Goal: Navigation & Orientation: Find specific page/section

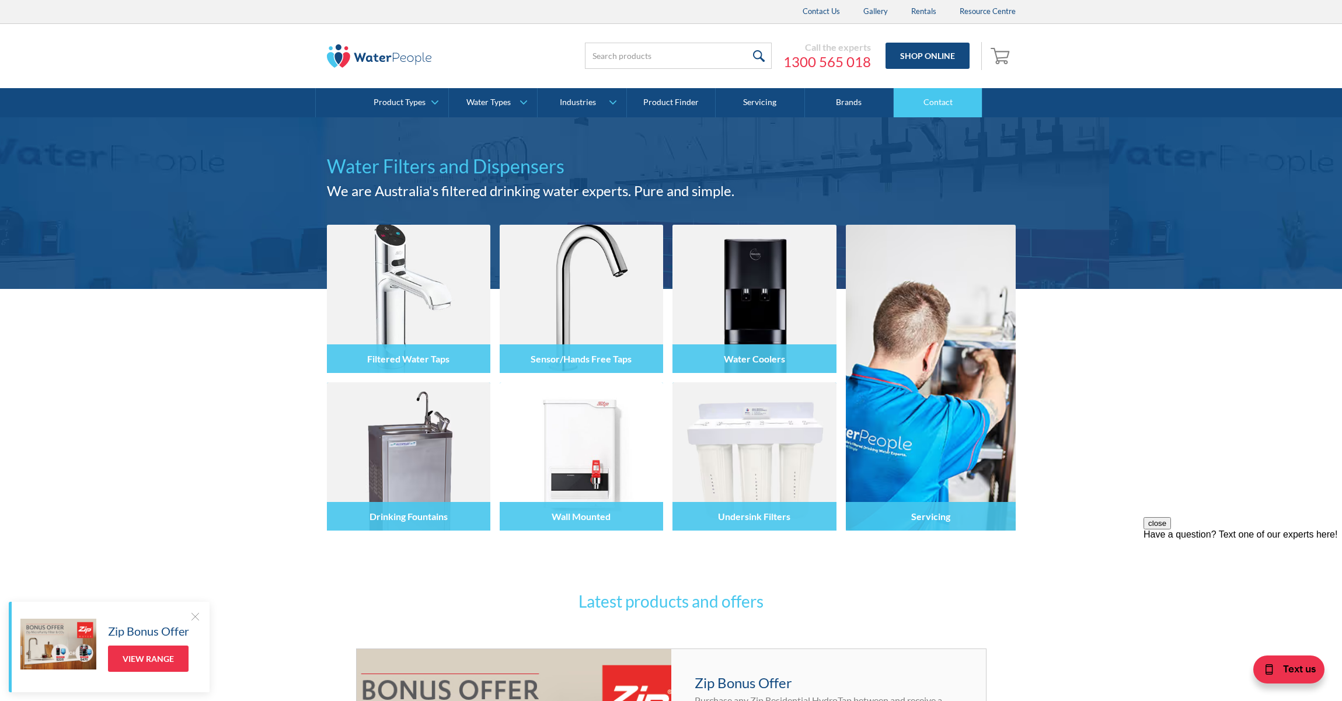
click at [937, 92] on link "Contact" at bounding box center [937, 102] width 89 height 29
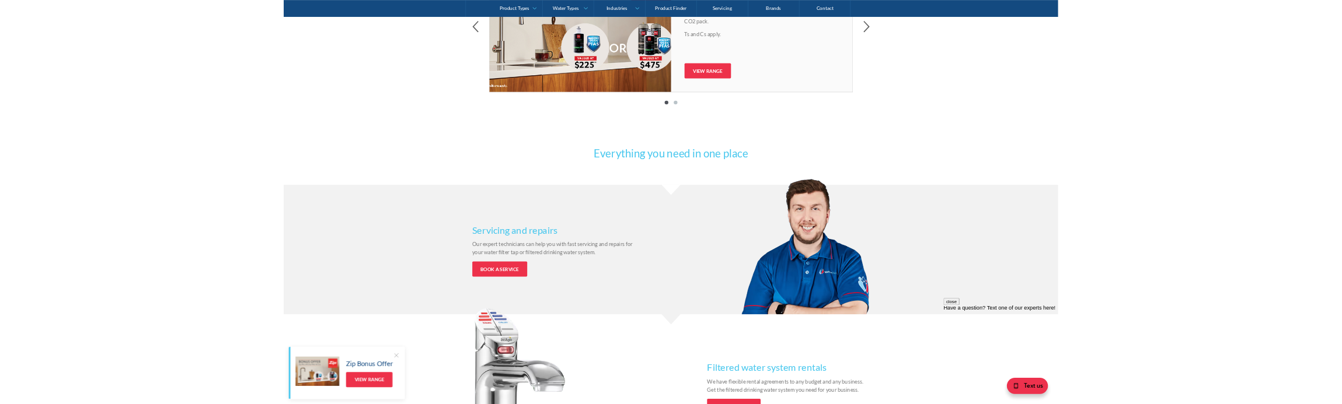
scroll to position [929, 0]
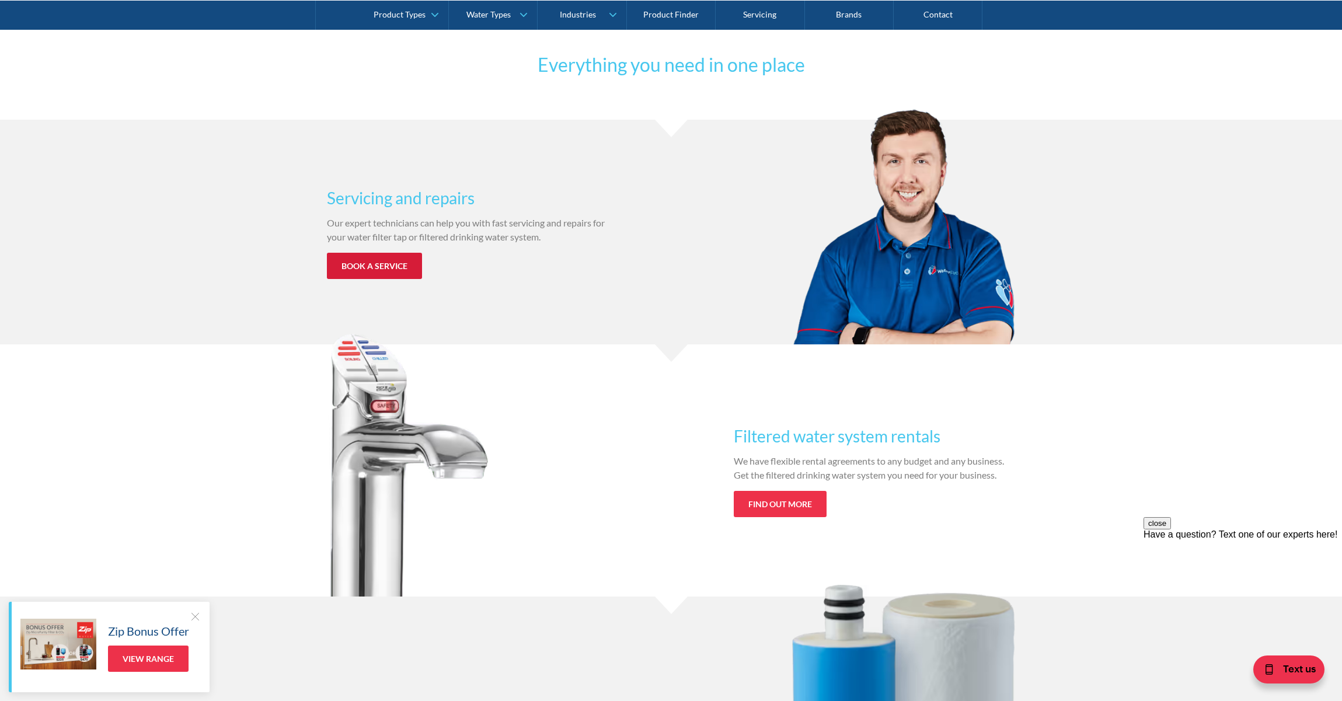
click at [354, 272] on link "Book a service" at bounding box center [374, 266] width 95 height 26
drag, startPoint x: 307, startPoint y: 197, endPoint x: 538, endPoint y: 191, distance: 231.2
click at [538, 191] on div "Servicing and repairs Our expert technicians can help you with fast servicing a…" at bounding box center [671, 232] width 1342 height 225
copy h3 "Servicing and repairs"
click at [319, 235] on div "Servicing and repairs Our expert technicians can help you with fast servicing a…" at bounding box center [671, 232] width 1342 height 225
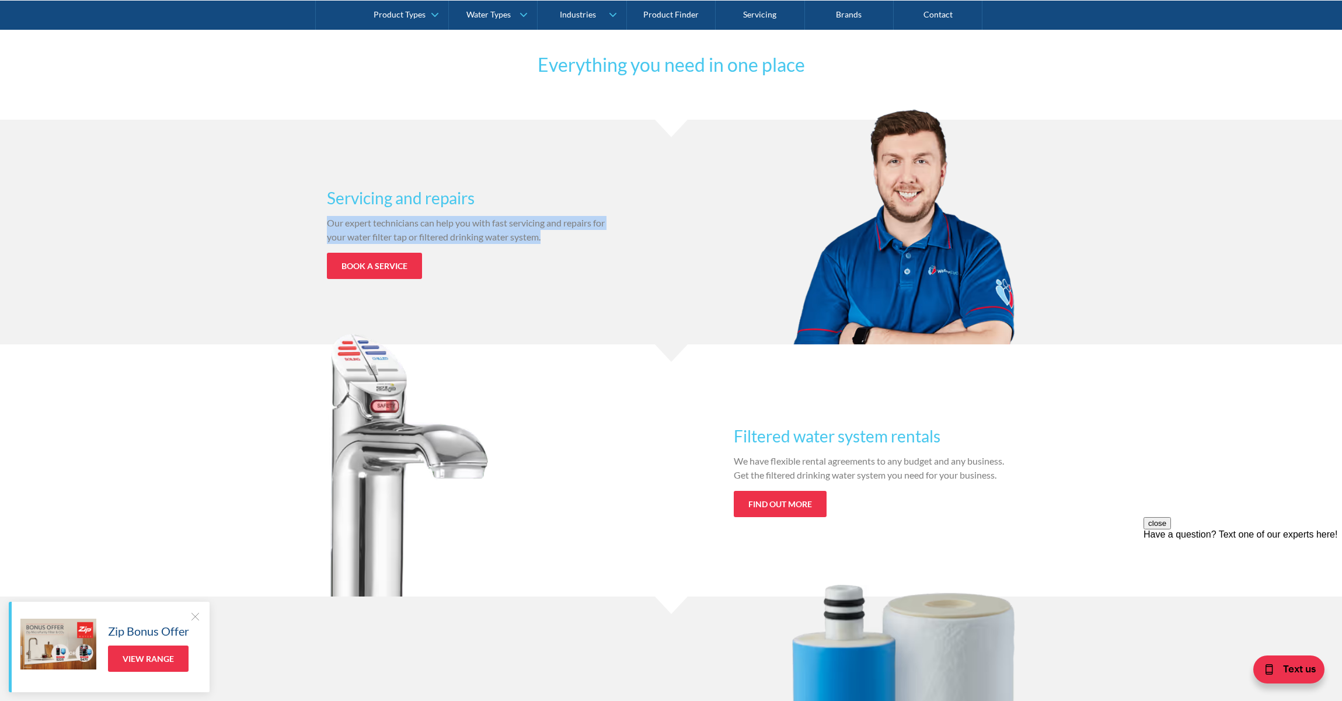
drag, startPoint x: 316, startPoint y: 221, endPoint x: 647, endPoint y: 243, distance: 331.6
click at [647, 243] on div "Servicing and repairs Our expert technicians can help you with fast servicing a…" at bounding box center [671, 232] width 1342 height 225
copy p "Our expert technicians can help you with fast servicing and repairs for your wa…"
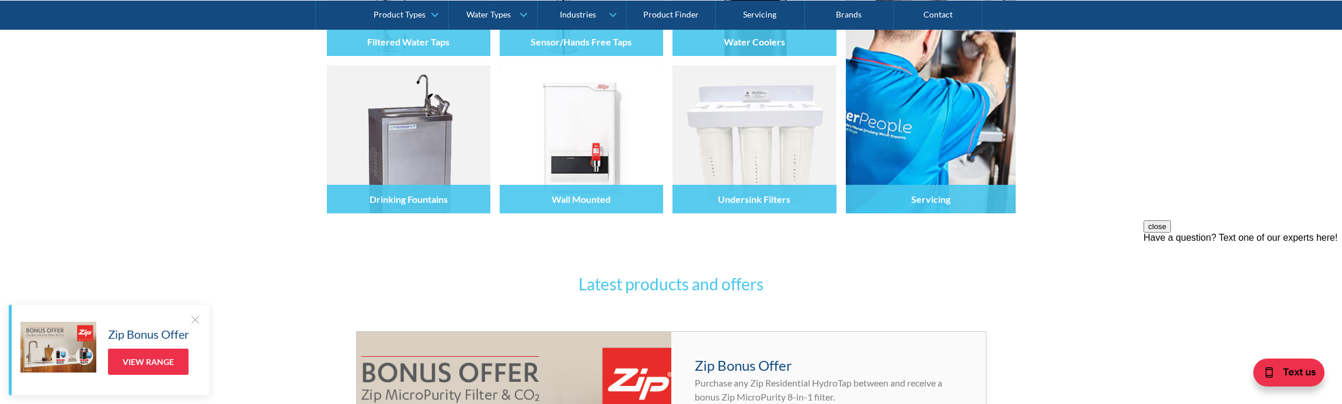
scroll to position [0, 0]
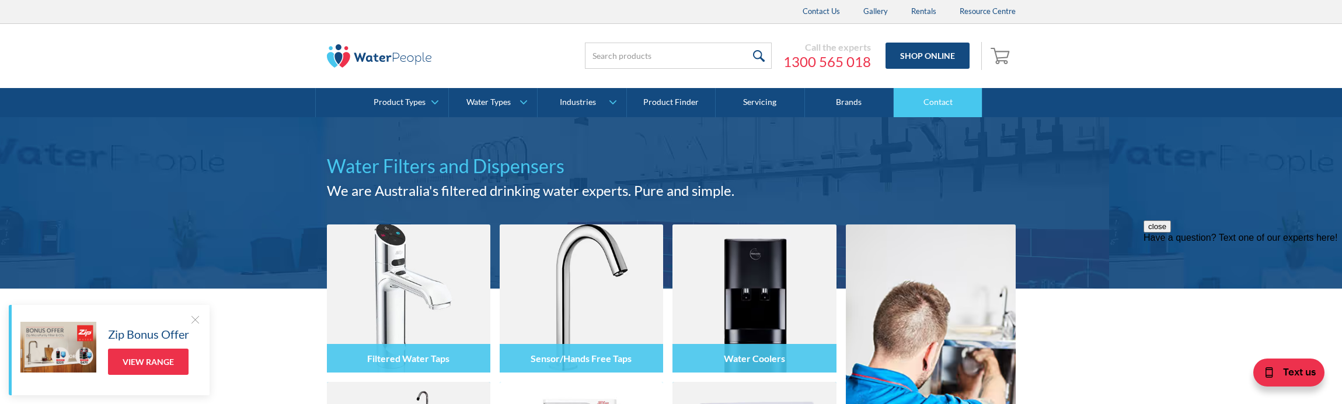
click at [944, 111] on link "Contact" at bounding box center [937, 102] width 89 height 29
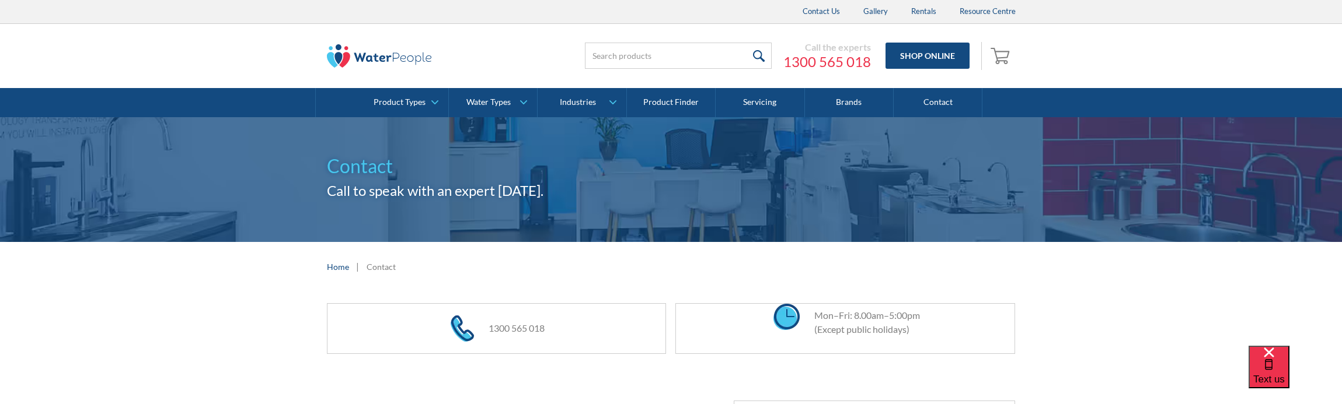
click at [382, 61] on img at bounding box center [379, 55] width 105 height 23
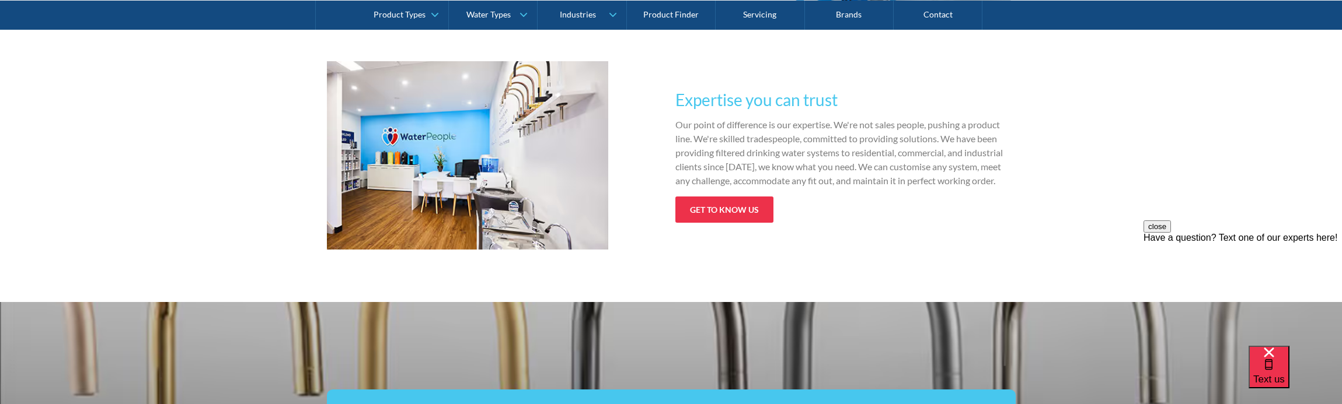
scroll to position [1813, 0]
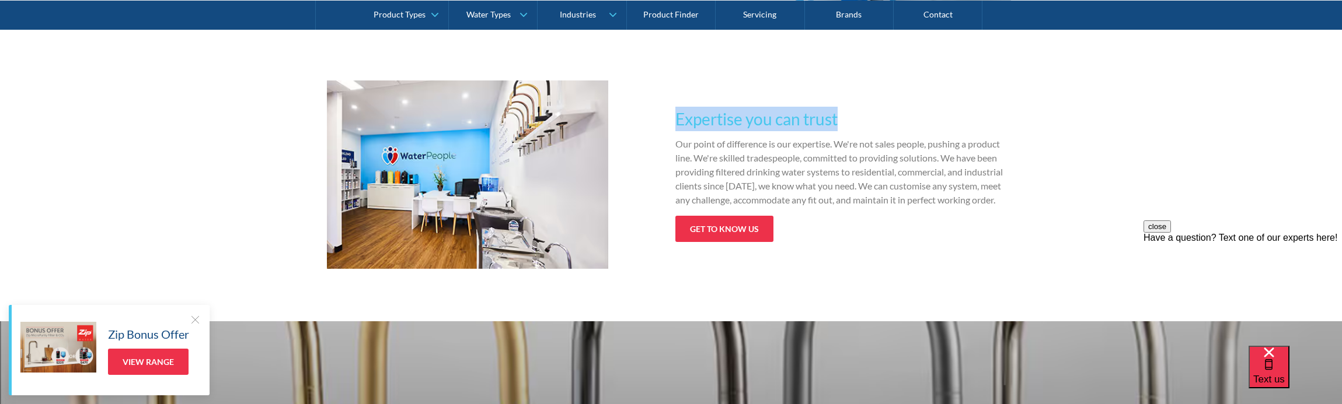
drag, startPoint x: 666, startPoint y: 121, endPoint x: 952, endPoint y: 120, distance: 286.5
click at [952, 120] on div "Expertise you can trust Our point of difference is our expertise. We're not sal…" at bounding box center [671, 175] width 689 height 188
copy h3 "Expertise you can trust"
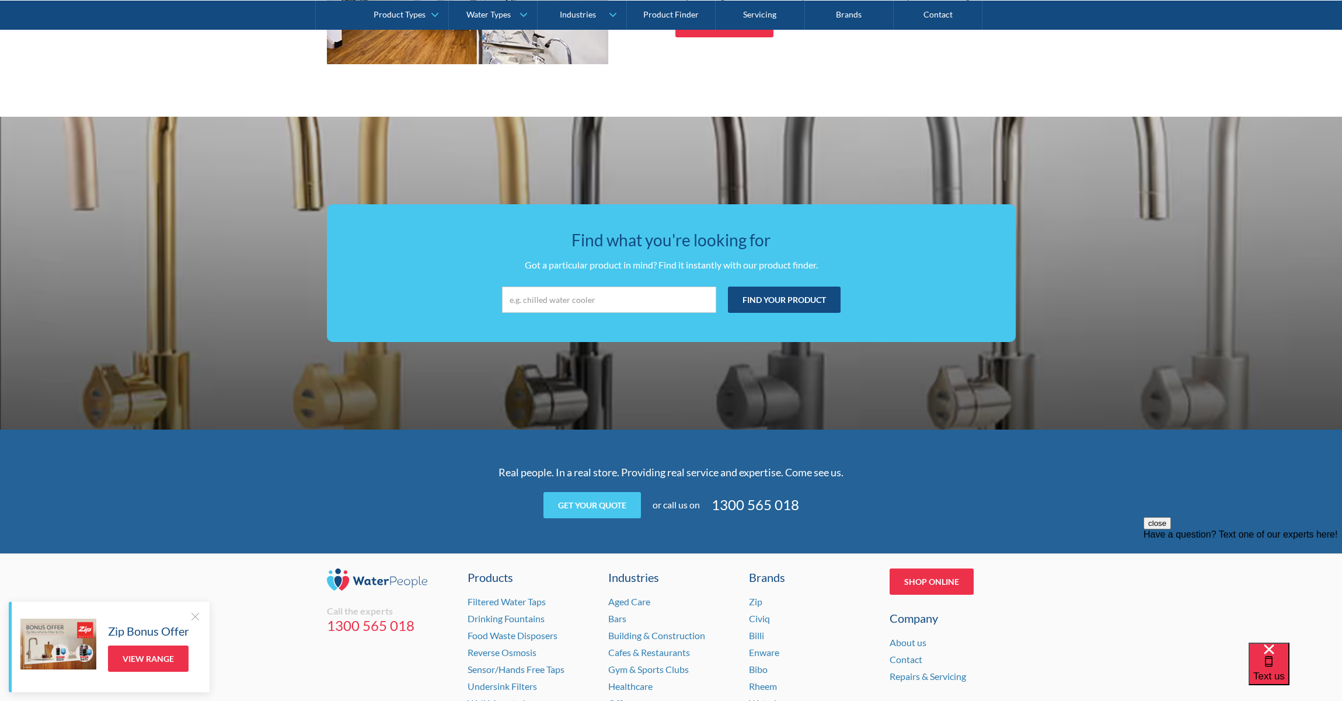
scroll to position [2157, 0]
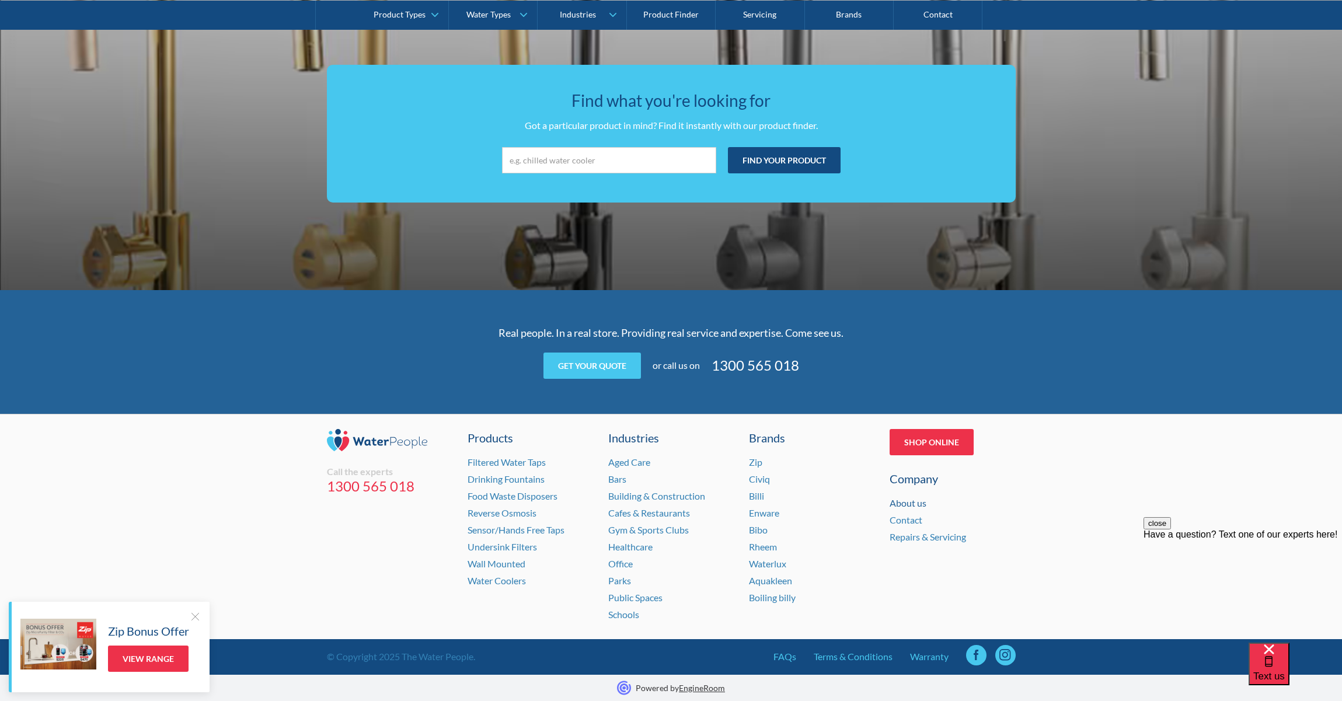
click at [908, 404] on link "About us" at bounding box center [907, 502] width 37 height 11
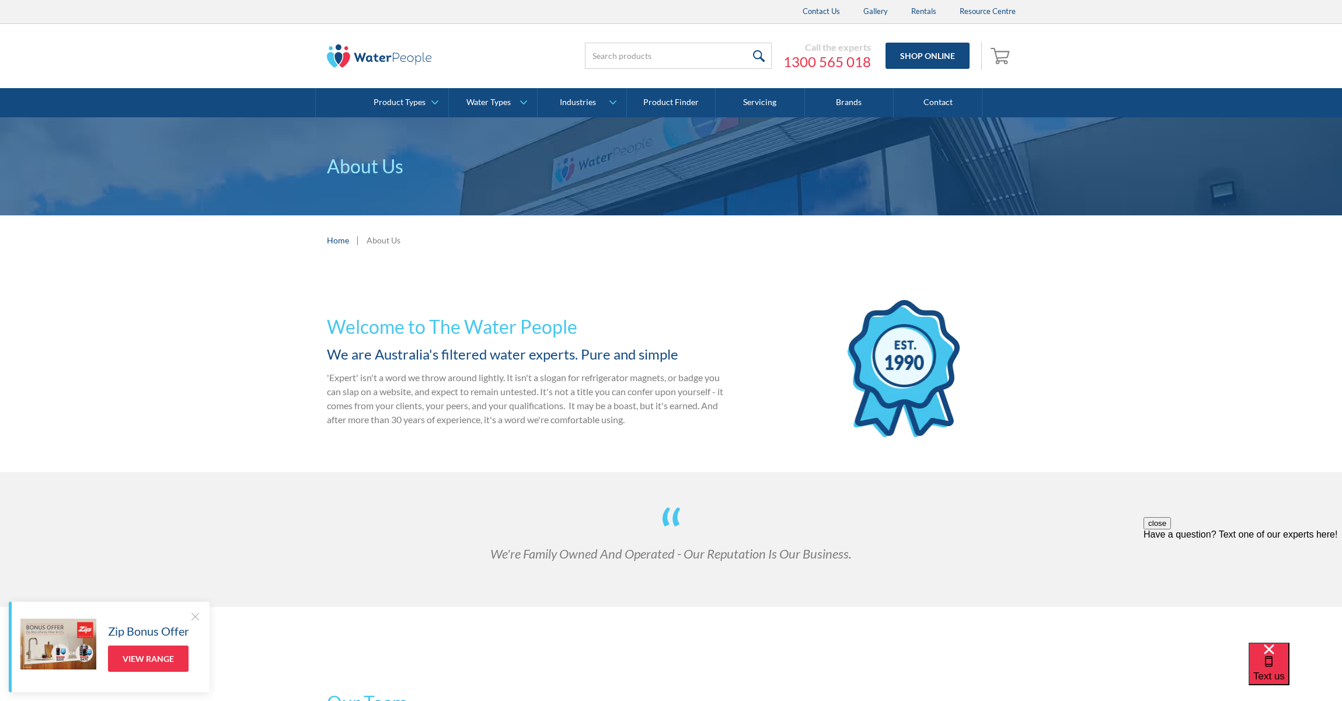
click at [338, 50] on img at bounding box center [379, 55] width 105 height 23
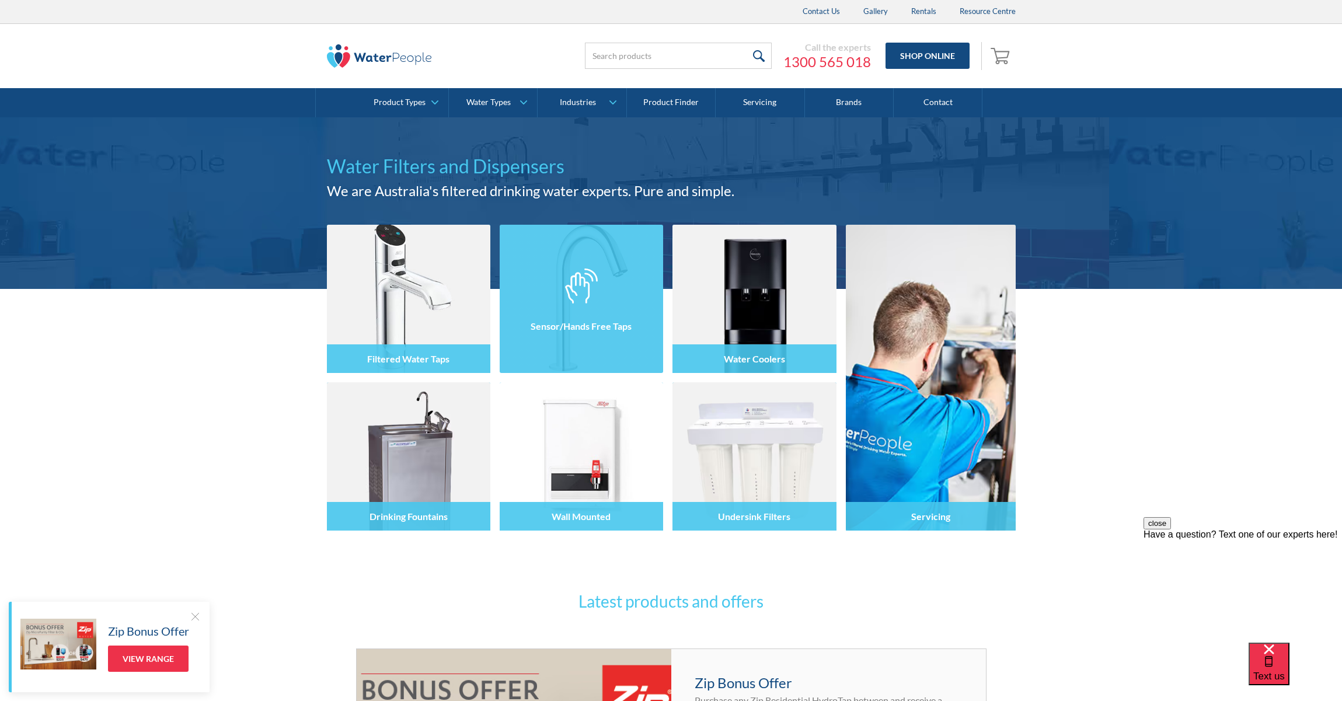
click at [626, 254] on img at bounding box center [581, 299] width 163 height 148
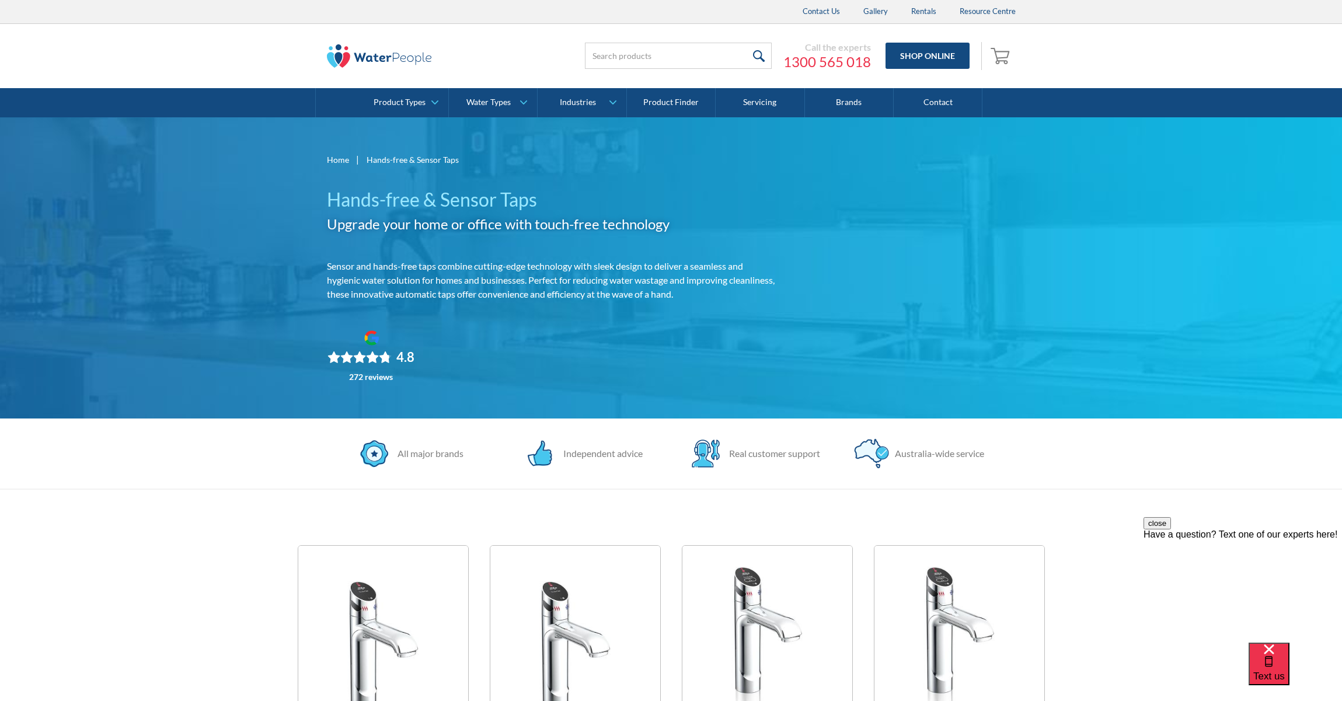
click at [396, 48] on img at bounding box center [379, 55] width 105 height 23
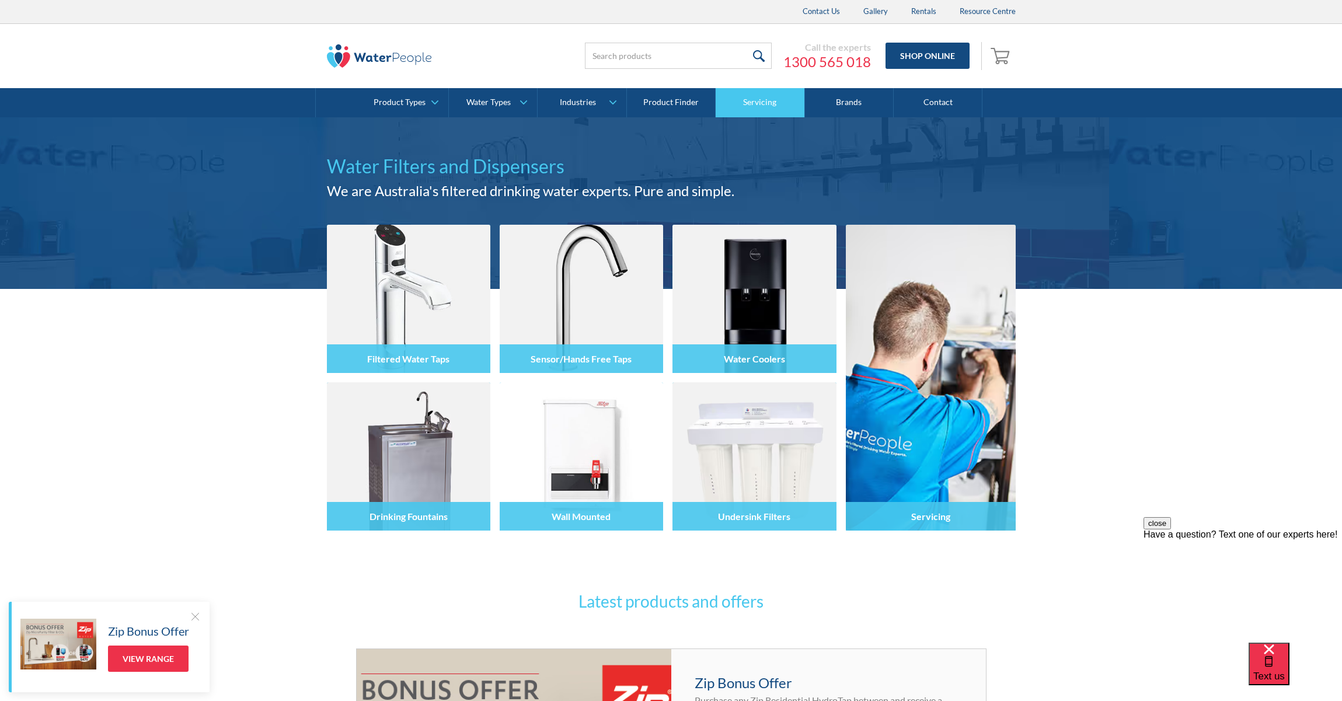
click at [769, 106] on link "Servicing" at bounding box center [759, 102] width 89 height 29
